Goal: Task Accomplishment & Management: Use online tool/utility

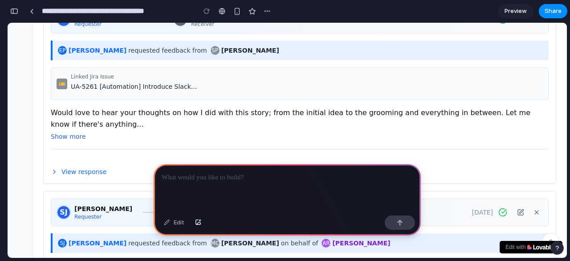
scroll to position [220, 0]
click at [73, 168] on span "View response" at bounding box center [83, 171] width 45 height 9
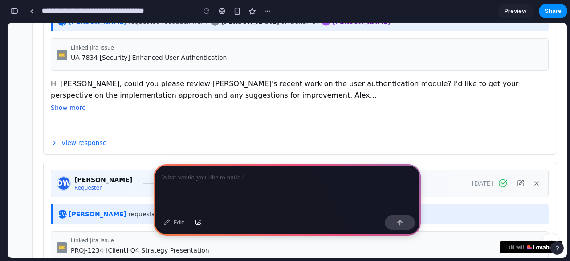
scroll to position [441, 0]
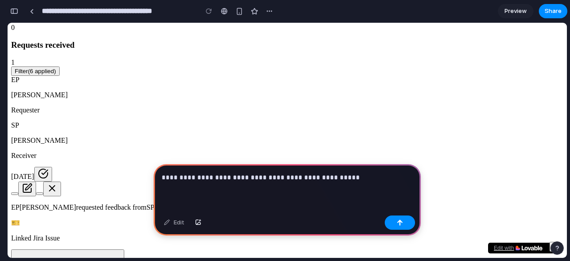
scroll to position [213, 0]
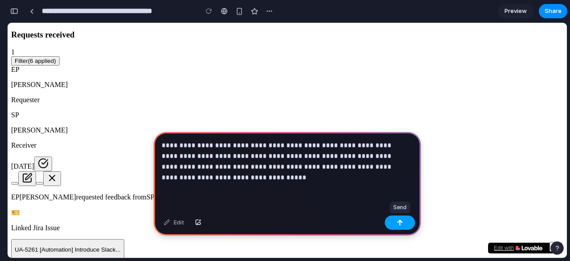
click at [397, 221] on div "button" at bounding box center [400, 222] width 6 height 6
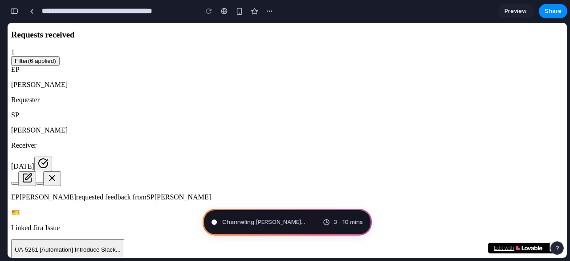
type input "**********"
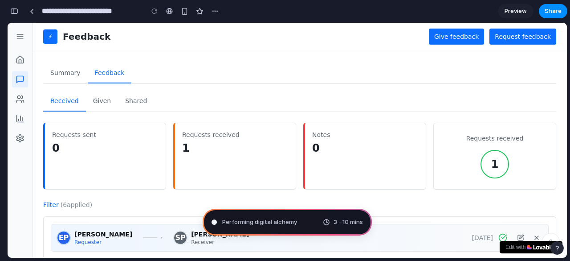
scroll to position [0, 0]
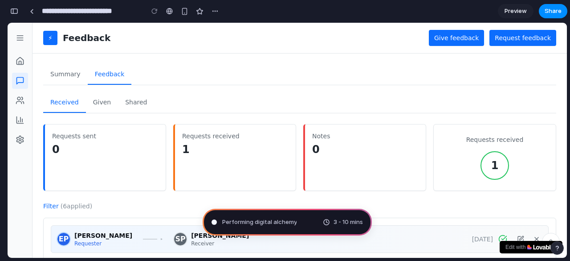
click at [262, 219] on span "Performing digital alchemy" at bounding box center [259, 221] width 74 height 9
click at [274, 224] on span "Determining potential solutions .." at bounding box center [267, 221] width 91 height 9
click at [274, 224] on span "Determining potential solutions ..." at bounding box center [268, 221] width 93 height 9
click at [517, 13] on span "Preview" at bounding box center [516, 11] width 22 height 9
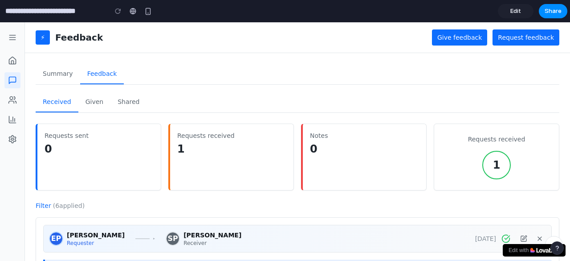
click at [515, 13] on span "Edit" at bounding box center [516, 11] width 11 height 9
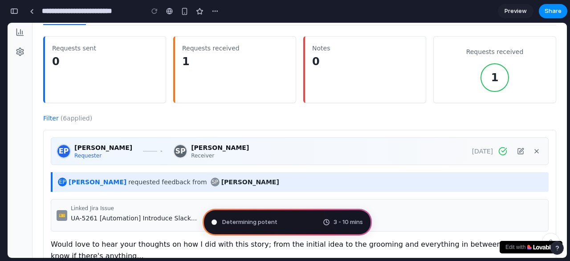
scroll to position [89, 0]
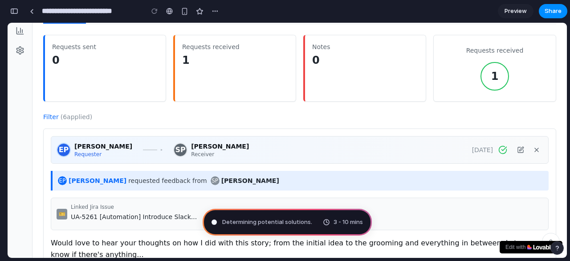
click at [299, 228] on div "Determining potential solutions . 3 - 10 mins" at bounding box center [287, 221] width 169 height 27
click at [299, 228] on div "Determining potential solutions .. 3 - 10 mins" at bounding box center [287, 221] width 169 height 27
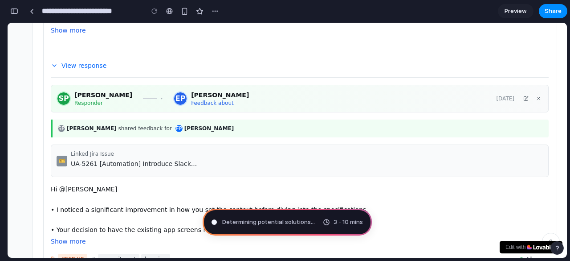
scroll to position [0, 0]
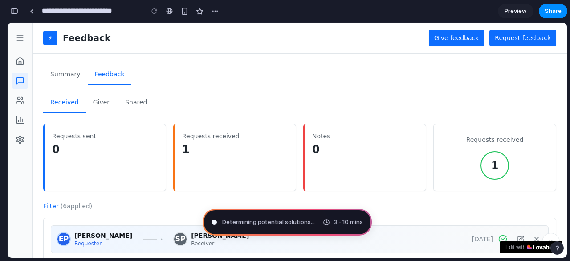
click at [528, 246] on circle at bounding box center [530, 245] width 4 height 4
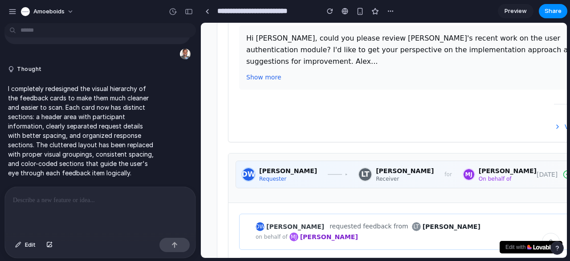
scroll to position [887, 0]
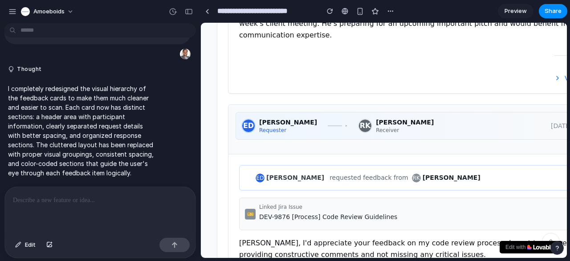
scroll to position [1181, 0]
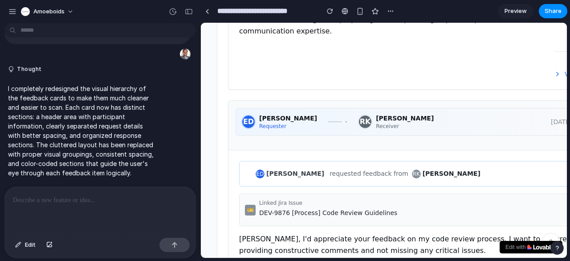
click at [516, 15] on span "Preview" at bounding box center [516, 11] width 22 height 9
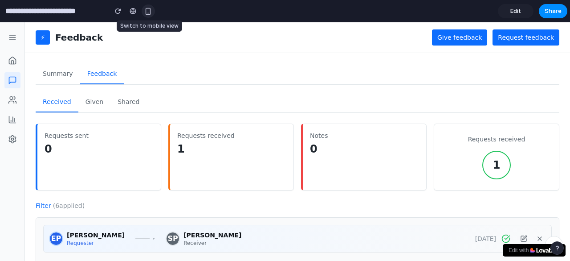
click at [145, 11] on div "button" at bounding box center [148, 12] width 8 height 8
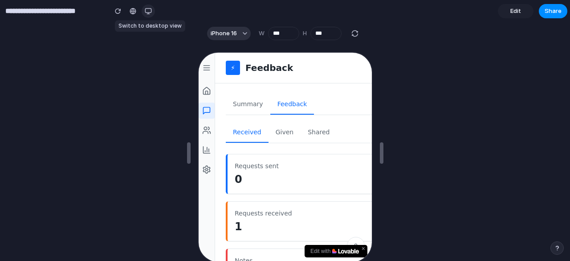
click at [145, 11] on div "button" at bounding box center [148, 11] width 7 height 7
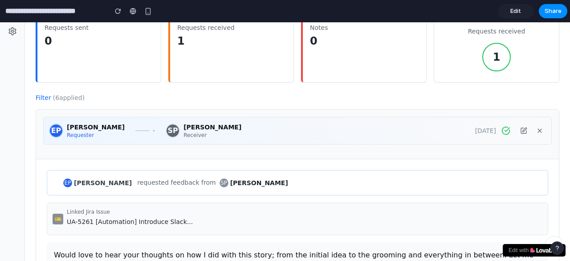
scroll to position [106, 0]
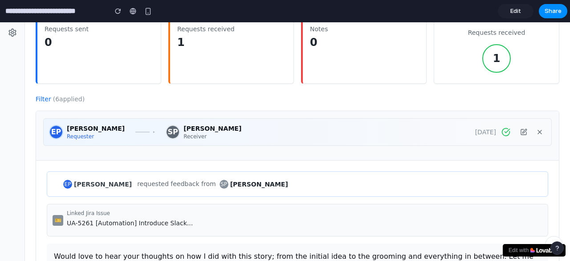
click at [514, 14] on span "Edit" at bounding box center [516, 11] width 11 height 9
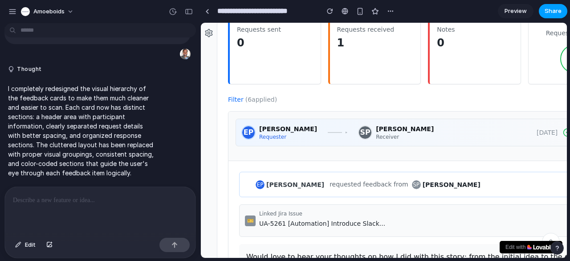
click at [554, 11] on span "Share" at bounding box center [553, 11] width 17 height 9
click at [387, 132] on div "Share ' Clear Feedback Card Layout ' [PERSON_NAME] Creator Anyone at Amoeboids …" at bounding box center [285, 130] width 570 height 261
click at [111, 147] on p "I completely redesigned the visual hierarchy of the feedback cards to make them…" at bounding box center [82, 131] width 149 height 94
click at [77, 209] on div at bounding box center [100, 210] width 191 height 47
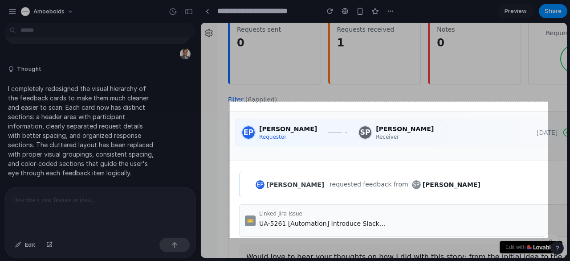
drag, startPoint x: 230, startPoint y: 102, endPoint x: 548, endPoint y: 237, distance: 345.9
click at [548, 237] on div "714 X 305" at bounding box center [285, 130] width 570 height 261
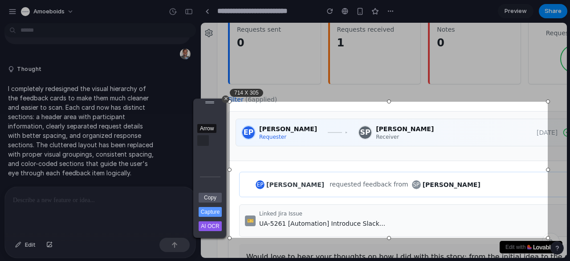
click at [201, 143] on div "Arrow" at bounding box center [203, 140] width 12 height 11
click at [210, 194] on link "Copy" at bounding box center [210, 197] width 23 height 10
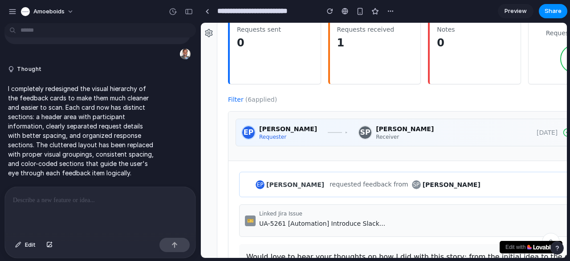
click at [74, 214] on div at bounding box center [100, 210] width 191 height 47
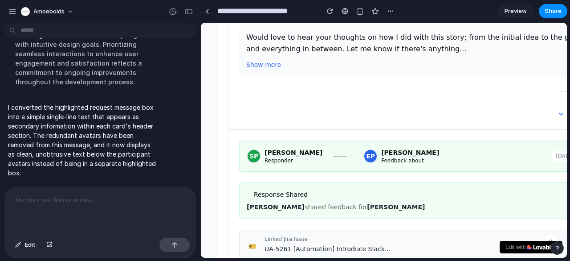
scroll to position [339, 0]
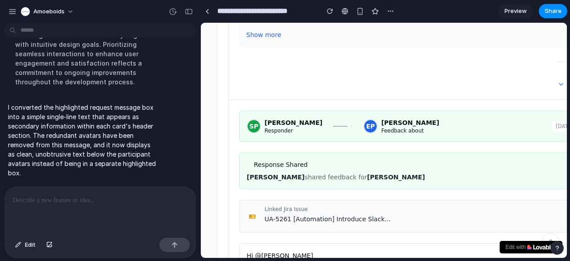
click at [87, 205] on div at bounding box center [100, 210] width 191 height 47
click at [173, 246] on div "button" at bounding box center [175, 244] width 6 height 6
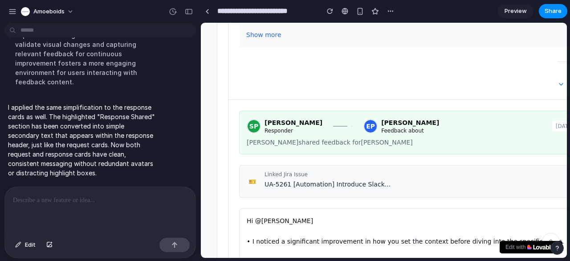
scroll to position [339, 0]
click at [520, 9] on span "Preview" at bounding box center [516, 11] width 22 height 9
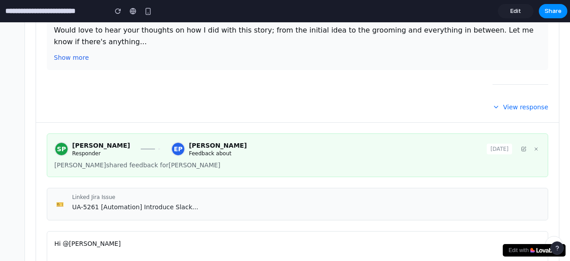
scroll to position [315, 0]
click at [515, 103] on span "View response" at bounding box center [525, 107] width 45 height 9
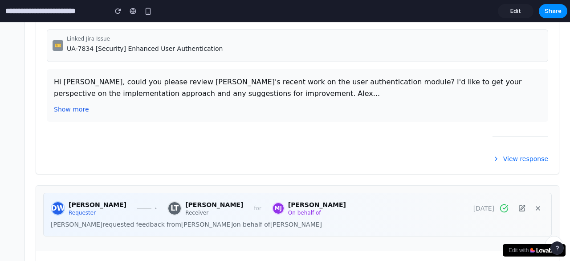
scroll to position [766, 0]
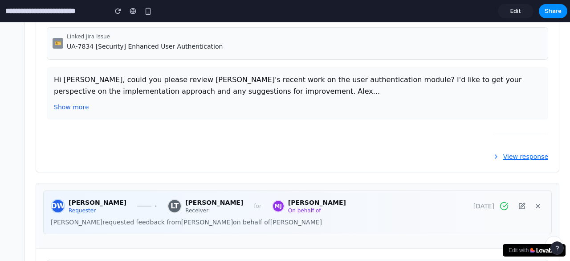
click at [499, 152] on button "View response" at bounding box center [521, 156] width 56 height 9
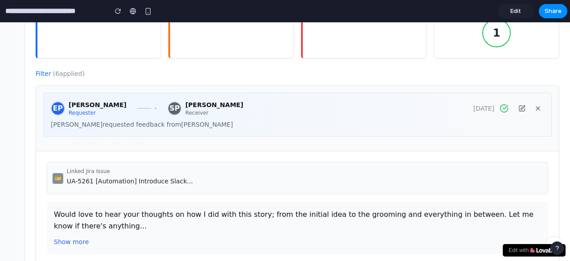
scroll to position [149, 0]
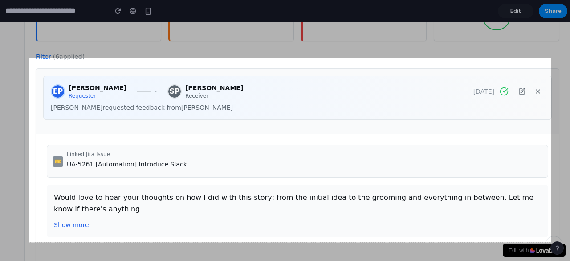
drag, startPoint x: 29, startPoint y: 58, endPoint x: 551, endPoint y: 242, distance: 553.0
click at [551, 242] on div "1171 X 412" at bounding box center [285, 130] width 570 height 261
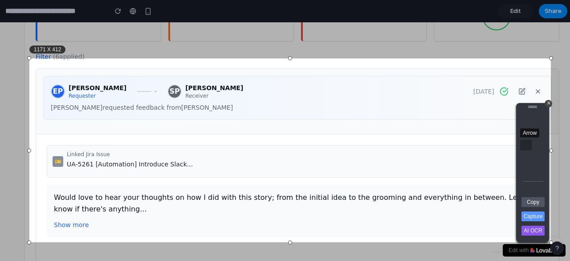
click at [527, 148] on div "Arrow" at bounding box center [526, 144] width 12 height 11
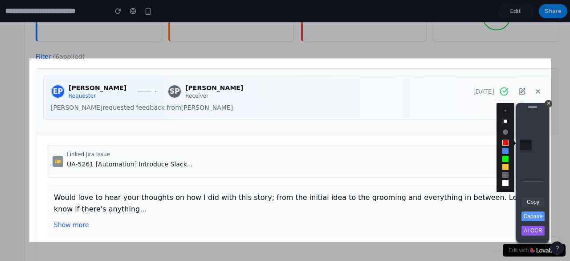
click at [535, 201] on link "Copy" at bounding box center [533, 202] width 23 height 10
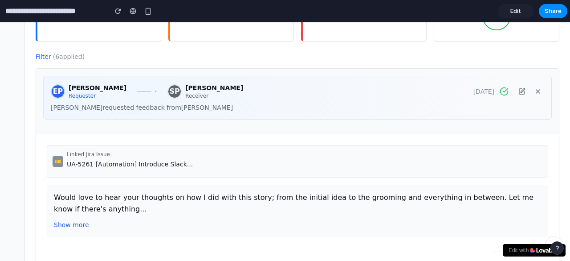
click at [518, 9] on span "Edit" at bounding box center [516, 11] width 11 height 9
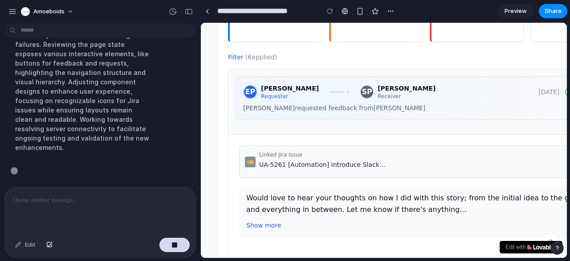
scroll to position [913, 0]
click at [135, 147] on div "Navigating to the local server to take a full-page screenshot, capturing the cu…" at bounding box center [82, 67] width 149 height 179
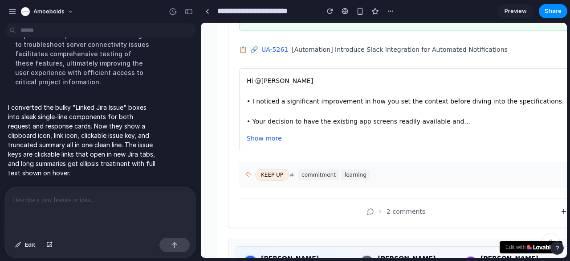
scroll to position [445, 0]
click at [510, 7] on span "Preview" at bounding box center [516, 11] width 22 height 9
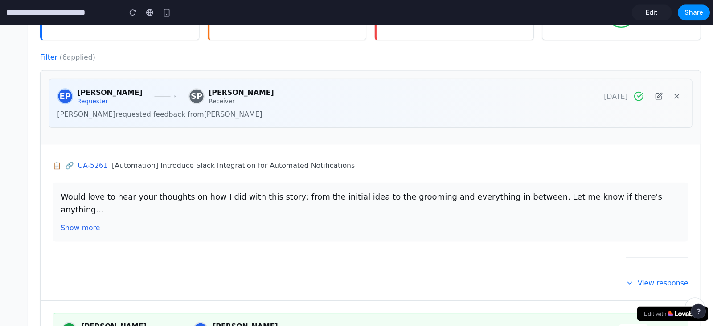
scroll to position [155, 0]
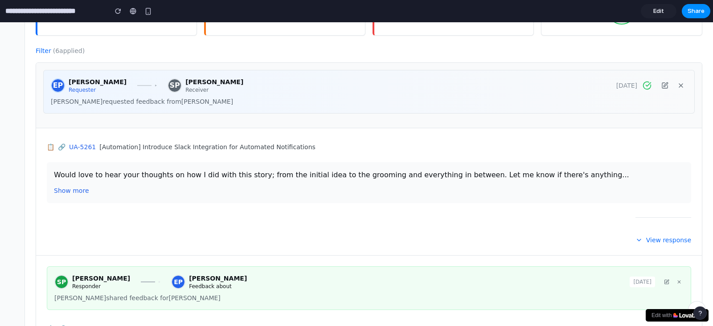
drag, startPoint x: 532, startPoint y: 23, endPoint x: 338, endPoint y: 213, distance: 271.9
click at [338, 213] on div "View response" at bounding box center [369, 227] width 644 height 34
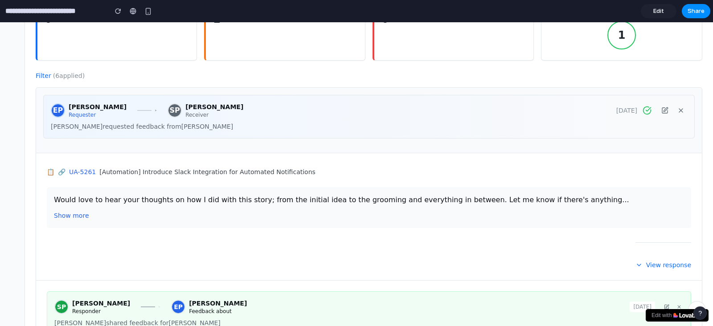
scroll to position [0, 0]
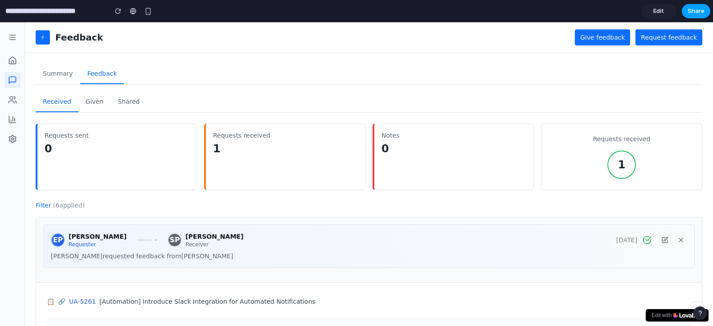
click at [570, 14] on span "Share" at bounding box center [695, 11] width 17 height 9
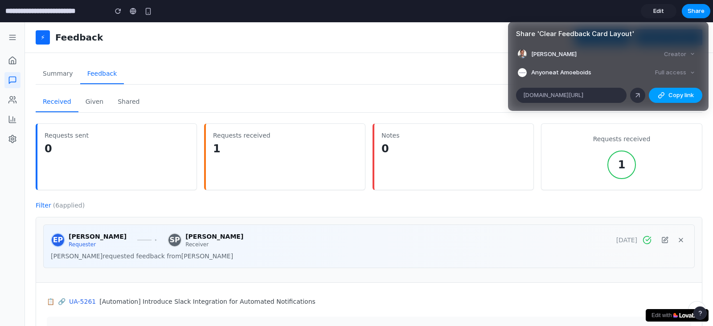
click at [570, 97] on span "Copy link" at bounding box center [680, 95] width 25 height 9
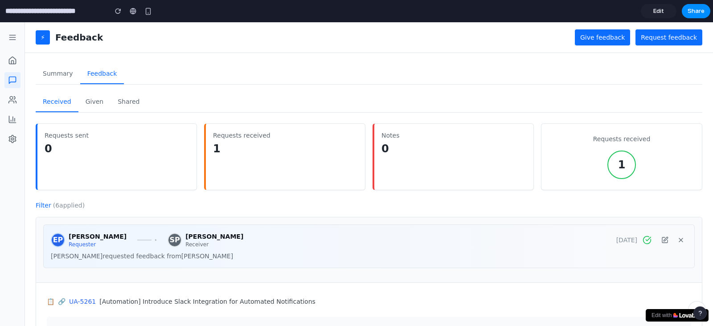
click at [570, 16] on div "Share ' Clear Feedback Card Layout ' Sujeet Pathak Creator Anyone at Amoeboids …" at bounding box center [356, 163] width 713 height 326
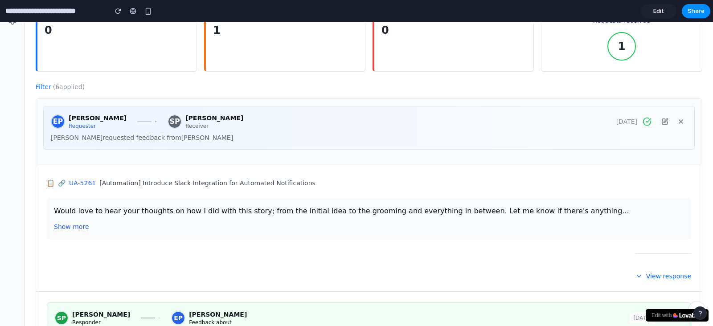
scroll to position [118, 0]
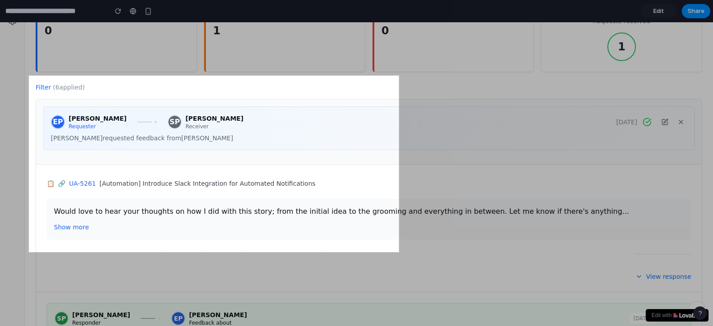
drag, startPoint x: 29, startPoint y: 76, endPoint x: 399, endPoint y: 252, distance: 409.7
click at [399, 252] on div "830 X 396" at bounding box center [356, 163] width 713 height 326
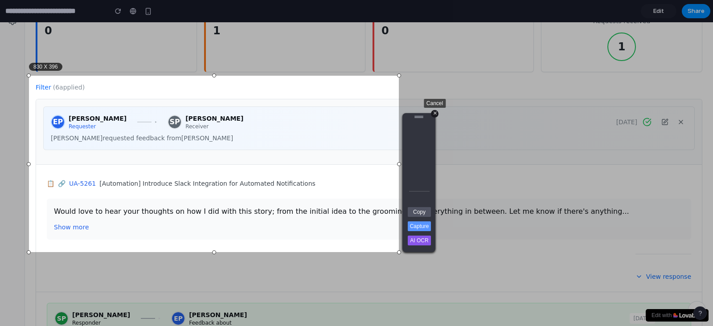
click at [433, 114] on div "+" at bounding box center [435, 114] width 8 height 8
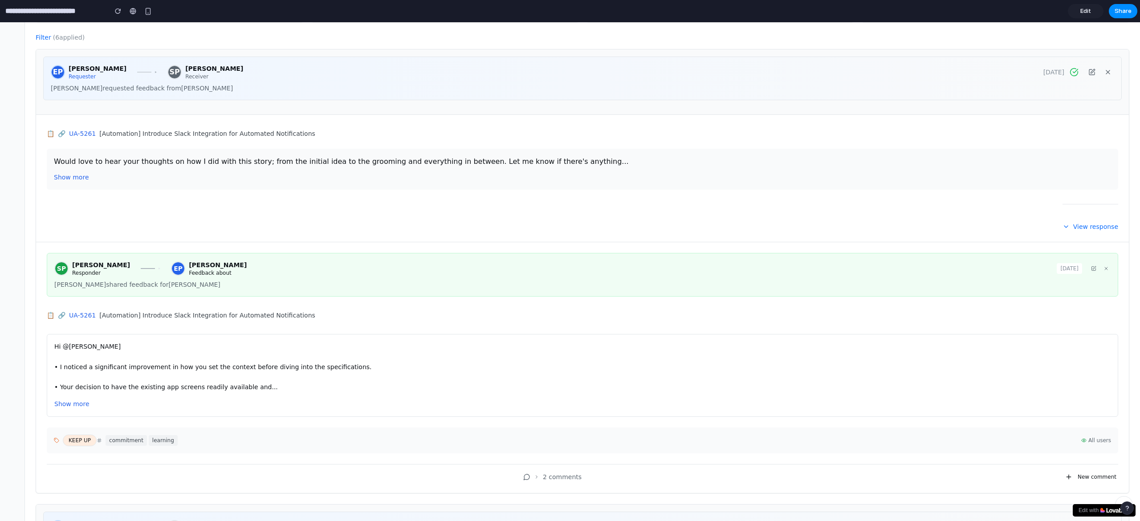
scroll to position [168, 0]
drag, startPoint x: 659, startPoint y: 23, endPoint x: 507, endPoint y: 315, distance: 329.4
click at [507, 260] on span "[Automation] Introduce Slack Integration for Automated Notifications" at bounding box center [608, 315] width 1019 height 9
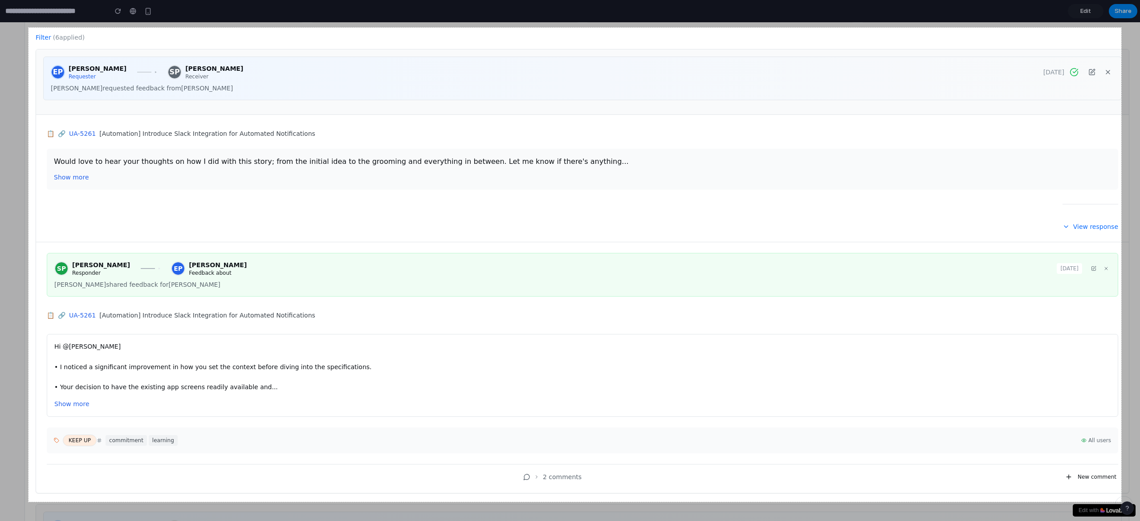
drag, startPoint x: 29, startPoint y: 28, endPoint x: 1122, endPoint y: 502, distance: 1191.8
click at [570, 260] on div "2454 X 1065" at bounding box center [570, 260] width 1140 height 521
click at [570, 260] on link "Capture" at bounding box center [1103, 476] width 23 height 10
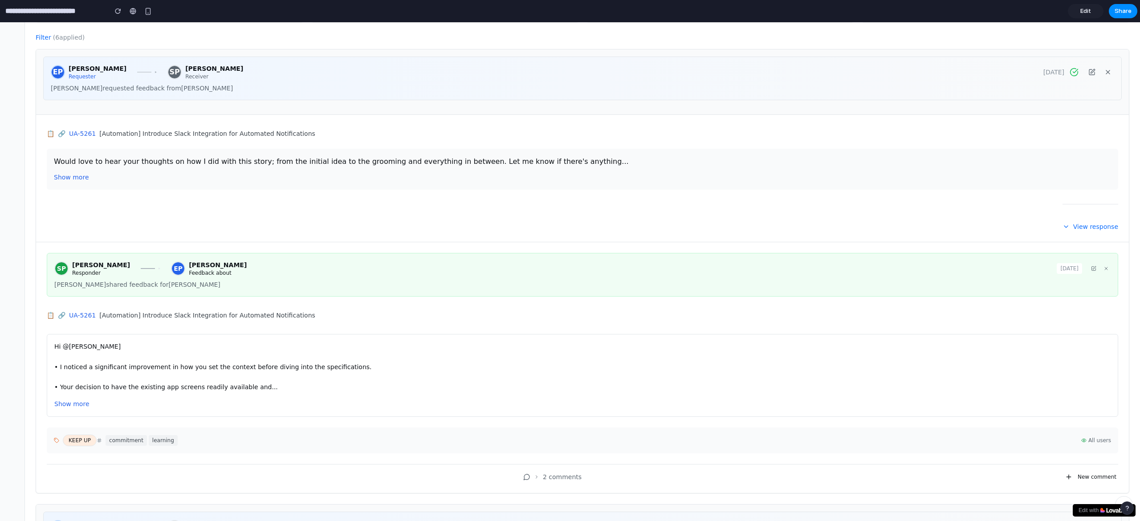
click at [570, 10] on span "Edit" at bounding box center [1086, 11] width 11 height 9
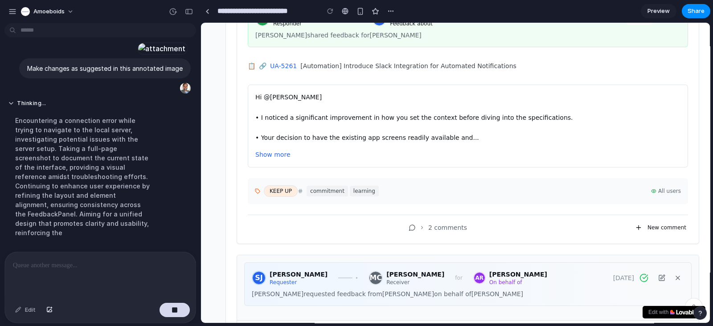
scroll to position [1035, 0]
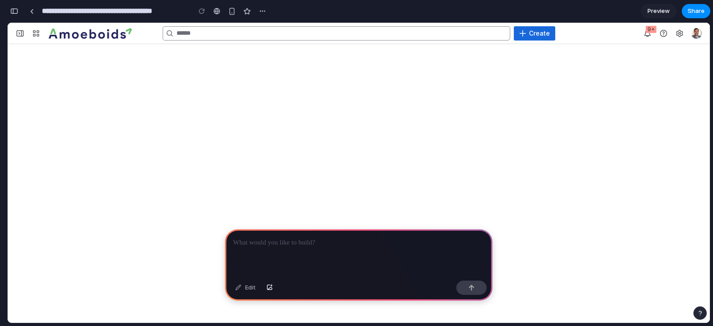
scroll to position [45, 0]
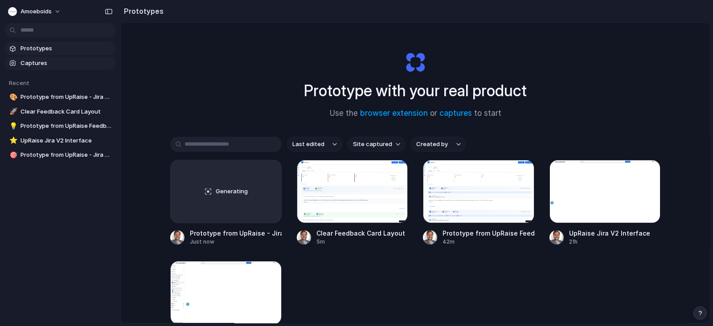
click at [63, 69] on link "Captures" at bounding box center [59, 63] width 111 height 13
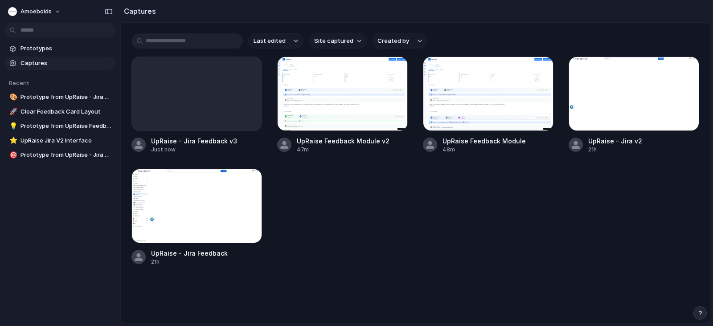
drag, startPoint x: 340, startPoint y: 179, endPoint x: 303, endPoint y: 186, distance: 37.6
click at [303, 186] on div "UpRaise - Jira Feedback v3 Just now UpRaise Feedback Module v2 47m UpRaise Feed…" at bounding box center [415, 161] width 568 height 209
click at [144, 13] on h2 "Captures" at bounding box center [138, 11] width 36 height 11
click at [56, 61] on span "Captures" at bounding box center [66, 63] width 92 height 9
click at [58, 52] on span "Prototypes" at bounding box center [66, 48] width 92 height 9
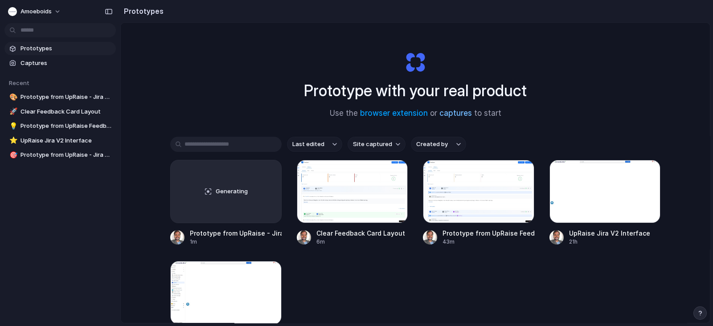
click at [451, 112] on link "captures" at bounding box center [455, 113] width 33 height 9
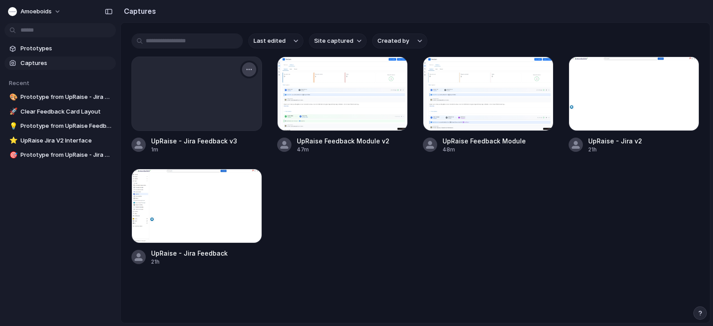
click at [250, 65] on button "button" at bounding box center [249, 69] width 14 height 14
click at [236, 135] on span "Open original page" at bounding box center [224, 132] width 53 height 9
click at [56, 11] on button "Amoeboids" at bounding box center [34, 11] width 61 height 14
click at [38, 29] on span "Settings" at bounding box center [32, 31] width 25 height 8
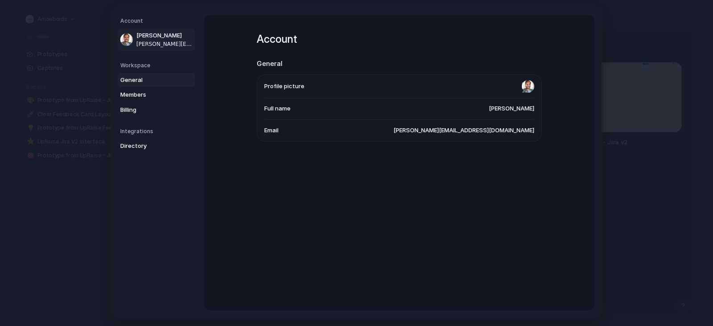
click at [143, 81] on span "General" at bounding box center [148, 80] width 57 height 9
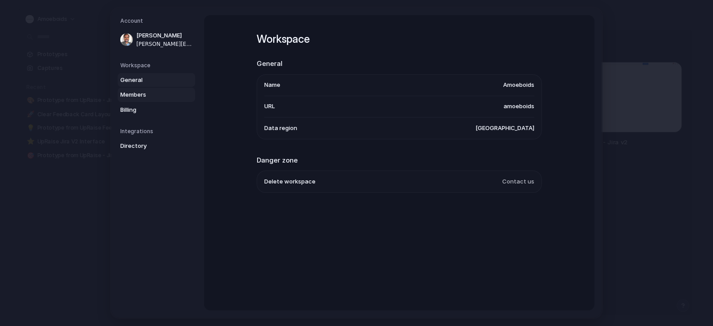
click at [134, 97] on span "Members" at bounding box center [148, 94] width 57 height 9
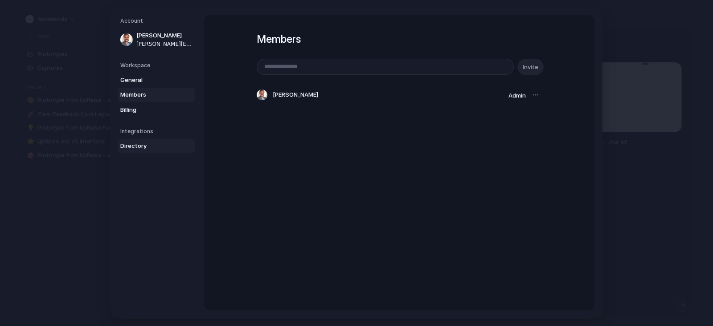
click at [126, 144] on span "Directory" at bounding box center [148, 146] width 57 height 9
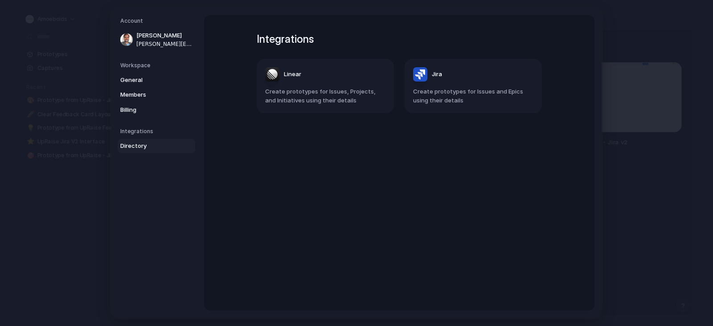
click at [470, 101] on span "Create prototypes for Issues and Epics using their details" at bounding box center [473, 95] width 120 height 17
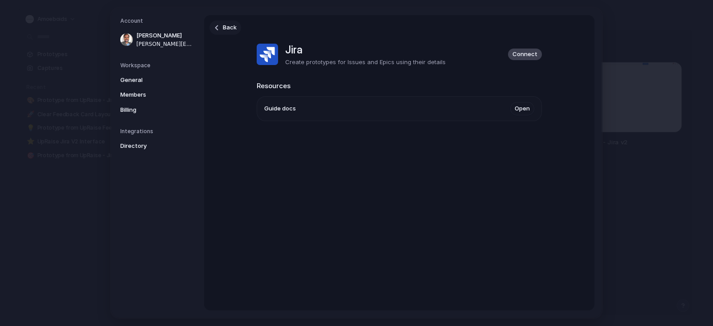
click at [220, 25] on link "Back" at bounding box center [225, 27] width 32 height 14
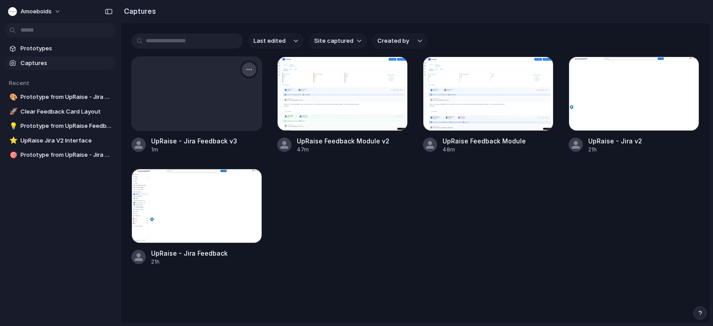
click at [253, 70] on button "button" at bounding box center [249, 69] width 14 height 14
click at [159, 99] on div at bounding box center [197, 94] width 130 height 74
click at [222, 104] on div at bounding box center [197, 94] width 130 height 74
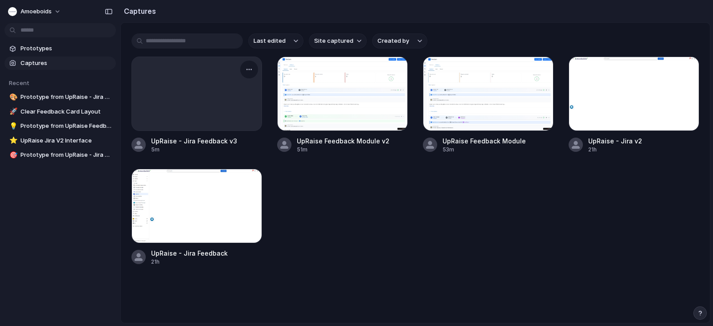
click at [222, 104] on div at bounding box center [197, 94] width 130 height 74
click at [582, 114] on div at bounding box center [633, 94] width 131 height 74
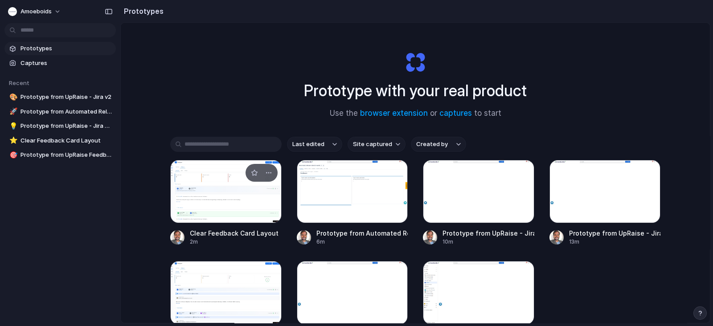
click at [194, 208] on div at bounding box center [225, 191] width 111 height 63
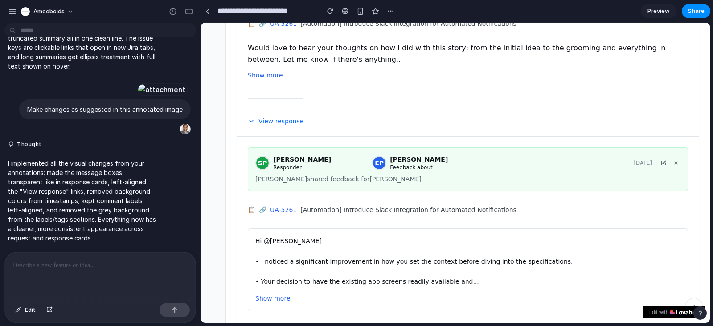
scroll to position [279, 0]
click at [659, 15] on span "Preview" at bounding box center [658, 11] width 22 height 9
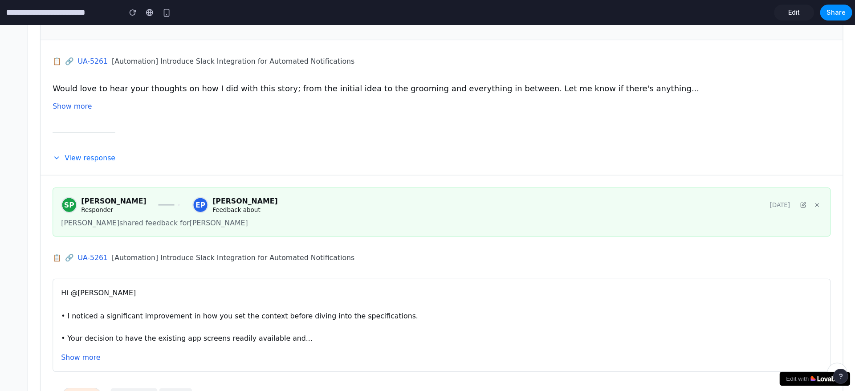
scroll to position [248, 0]
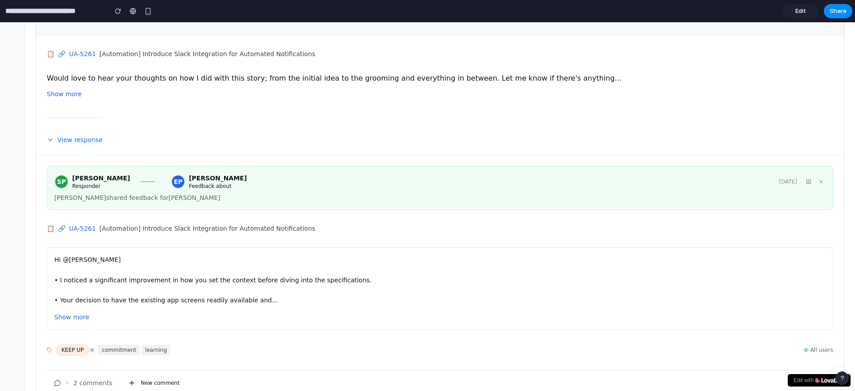
drag, startPoint x: 557, startPoint y: 45, endPoint x: 429, endPoint y: 220, distance: 216.4
click at [429, 221] on div "📋 🔗 UA-5261 [Automation] Introduce Slack Integration for Automated Notifications" at bounding box center [440, 229] width 787 height 16
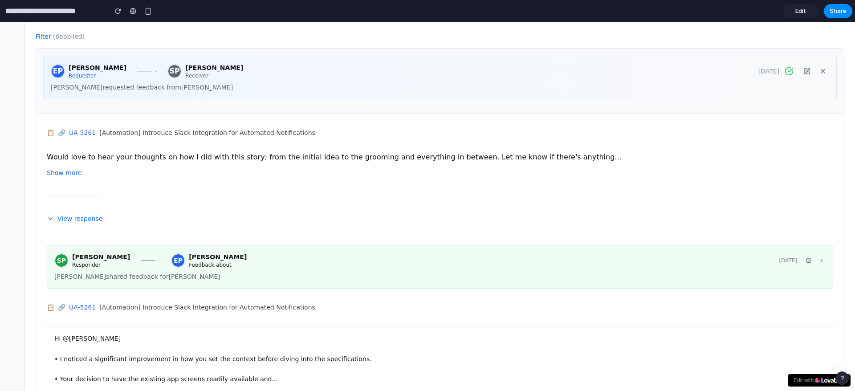
scroll to position [168, 0]
